Goal: Communication & Community: Answer question/provide support

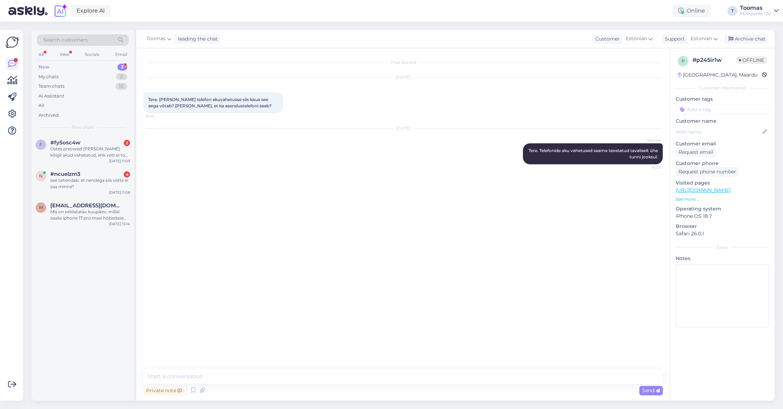
click at [101, 132] on div "Search customers All Web Socials Email New 3 My chats 21 Team chats 10 AI Assis…" at bounding box center [82, 82] width 103 height 105
click at [101, 137] on div "f #fy5osc4w 2 Ostes preowed [PERSON_NAME] kõigil akud vahetatud, ehk vett ei to…" at bounding box center [82, 150] width 103 height 31
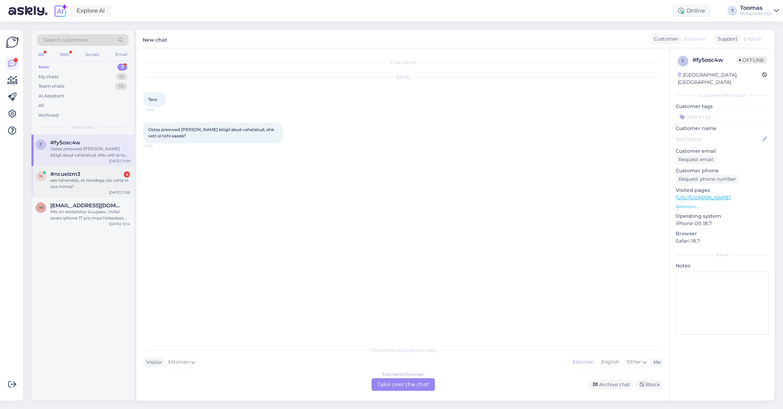
click at [116, 192] on div "[DATE] 11:08" at bounding box center [119, 192] width 21 height 5
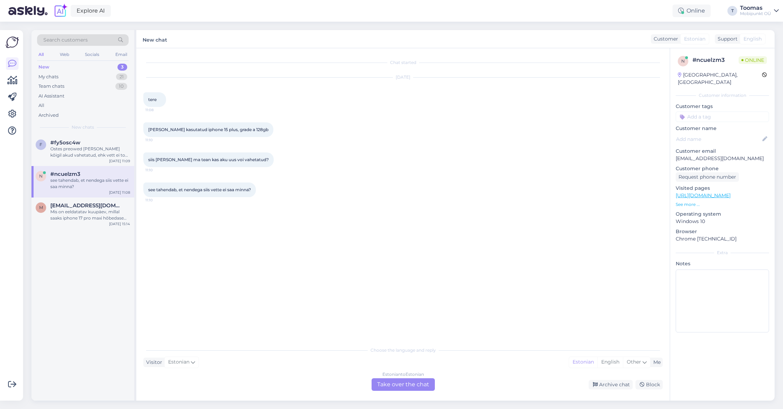
click at [403, 384] on div "Estonian to Estonian Take over the chat" at bounding box center [403, 384] width 63 height 13
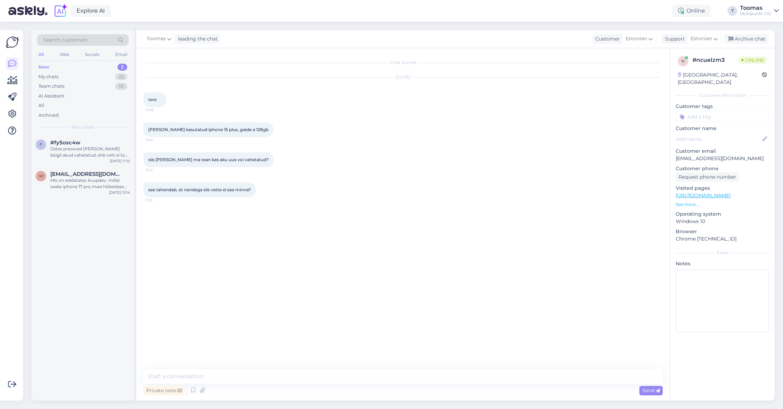
click at [356, 369] on div "Chat started [DATE] tere 11:08 [PERSON_NAME] kasutatud iphone 15 plus, grade a …" at bounding box center [403, 224] width 534 height 352
click at [355, 370] on textarea at bounding box center [403, 376] width 520 height 15
type textarea "Tere."
type textarea "Juhul kui aku on vahetatud on uus veekindlus liim [PERSON_NAME]"
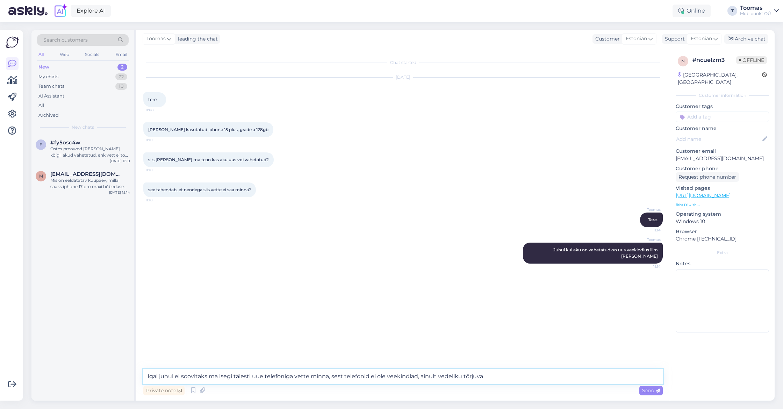
type textarea "Igal juhul ei soovitaks ma isegi täiesti uue telefoniga vette minna, sest telef…"
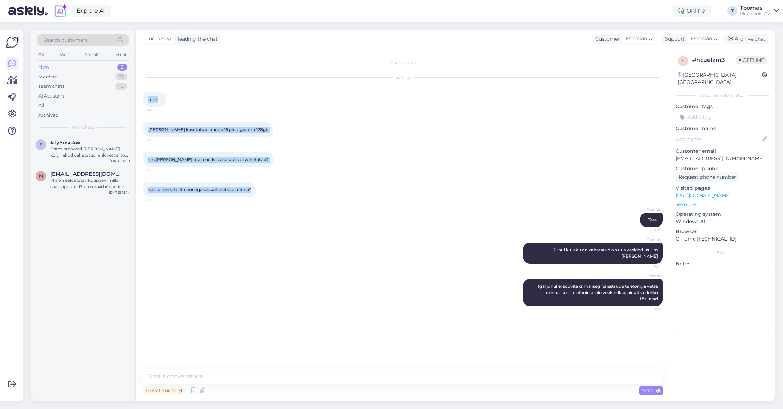
drag, startPoint x: 147, startPoint y: 97, endPoint x: 282, endPoint y: 208, distance: 175.1
click at [282, 208] on div "Chat started [DATE] tere 11:08 [PERSON_NAME] kasutatud iphone 15 plus, grade a …" at bounding box center [406, 209] width 526 height 308
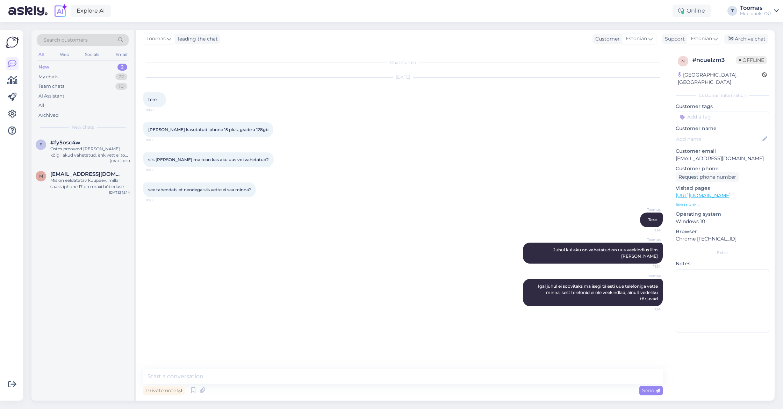
click at [284, 210] on div "Toomas Tere. 11:14" at bounding box center [403, 220] width 520 height 30
click at [99, 132] on div "Search customers All Web Socials Email New 2 My chats 22 Team chats 10 AI Assis…" at bounding box center [82, 82] width 103 height 105
click at [98, 138] on div "f #fy5osc4w Ostes preowed [PERSON_NAME] kõigil akud vahetatud, ehk vett ei tohi…" at bounding box center [82, 150] width 103 height 31
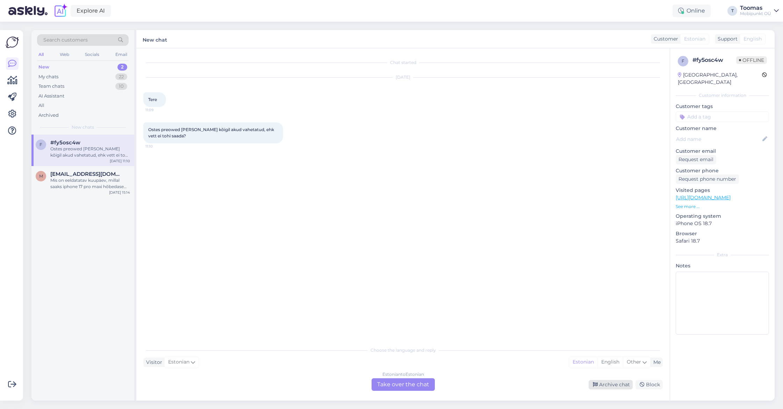
click at [589, 384] on div "Archive chat" at bounding box center [611, 384] width 44 height 9
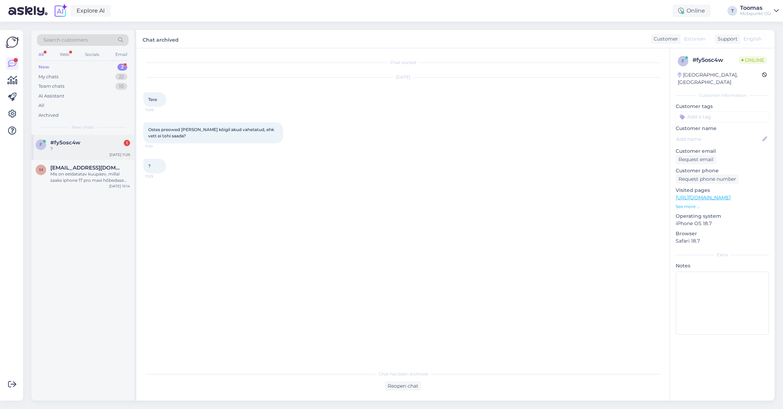
click at [99, 143] on div "#fy5osc4w 1" at bounding box center [90, 143] width 80 height 6
click at [394, 380] on div "Estonian to Estonian Take over the chat" at bounding box center [403, 384] width 63 height 13
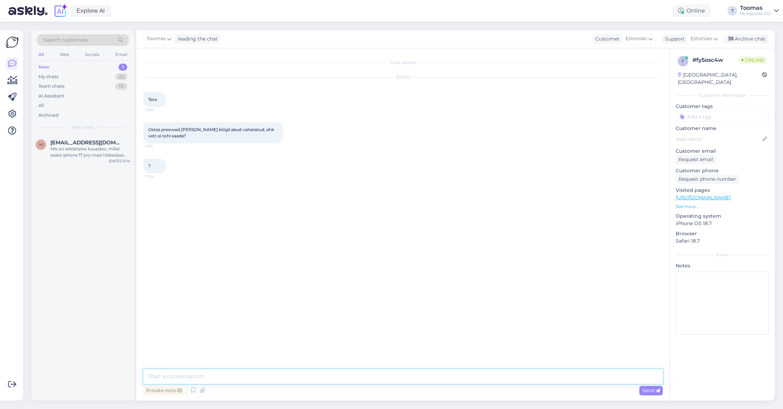
click at [394, 373] on textarea at bounding box center [403, 376] width 520 height 15
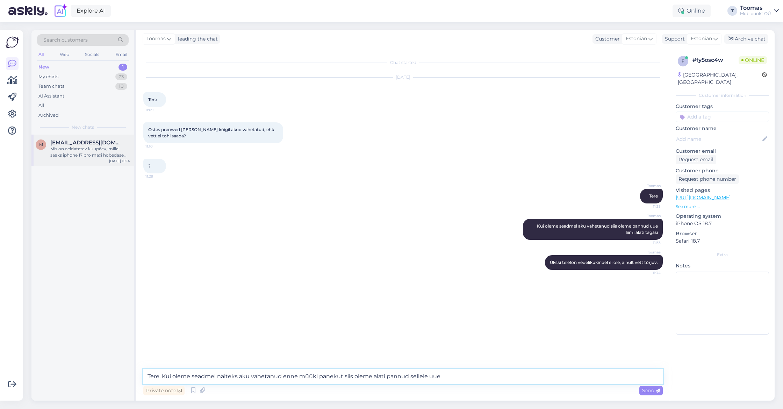
type textarea "Tere. Kui oleme seadmel näiteks aku vahetanud enne müüki panekut siis oleme ala…"
click at [67, 157] on div "m [EMAIL_ADDRESS][DOMAIN_NAME] Mis on eeldatatav kuupäev, millal saaks iphone 1…" at bounding box center [82, 150] width 103 height 31
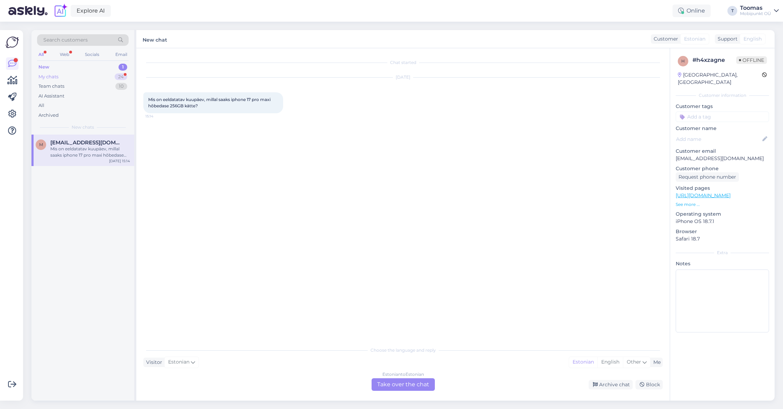
click at [119, 72] on div "My chats 24" at bounding box center [83, 77] width 92 height 10
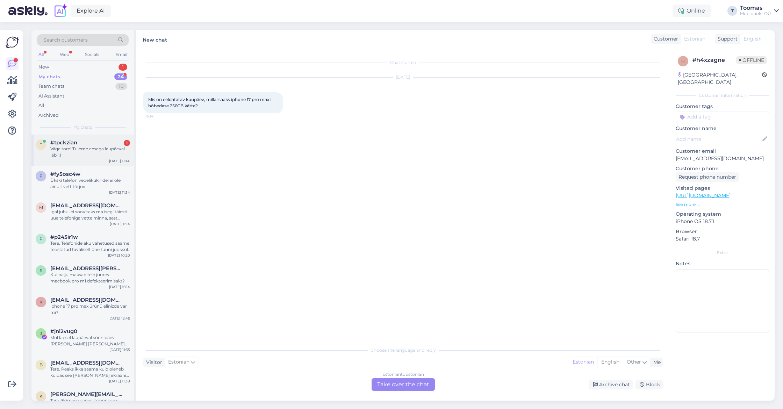
click at [108, 135] on div "t #tpckzian 1 Väga tore! Tuleme emaga laupäeval läbi :) [DATE] 11:46" at bounding box center [82, 150] width 103 height 31
